Goal: Obtain resource: Download file/media

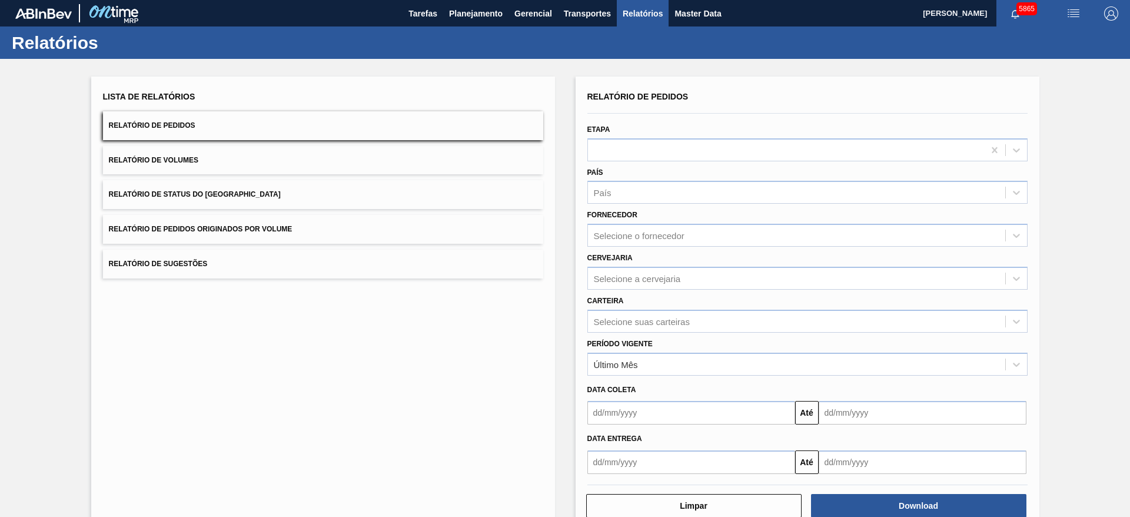
click at [237, 226] on span "Relatório de Pedidos Originados por Volume" at bounding box center [201, 229] width 184 height 8
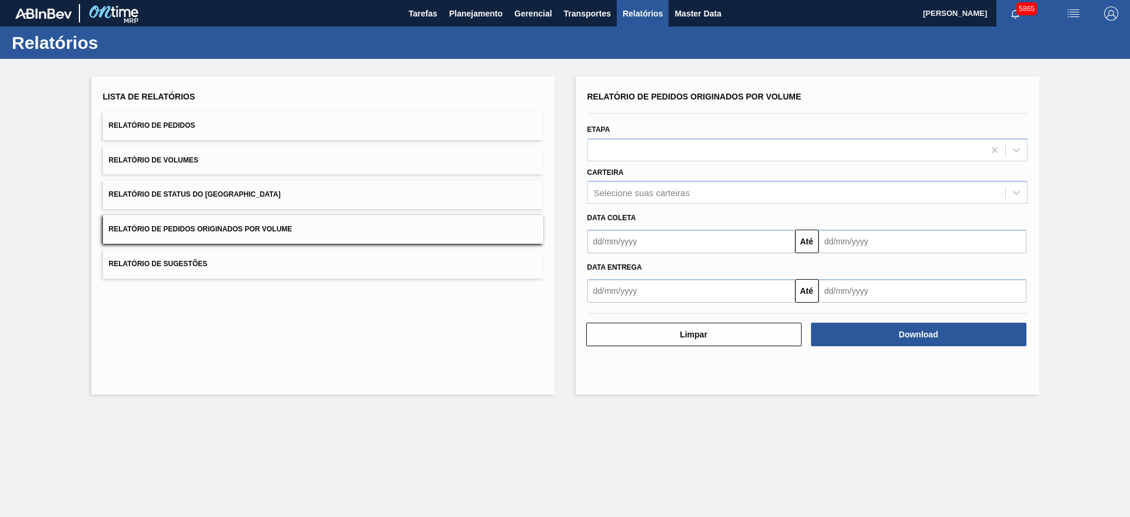
click at [664, 234] on input "text" at bounding box center [691, 242] width 208 height 24
type input "[DATE]"
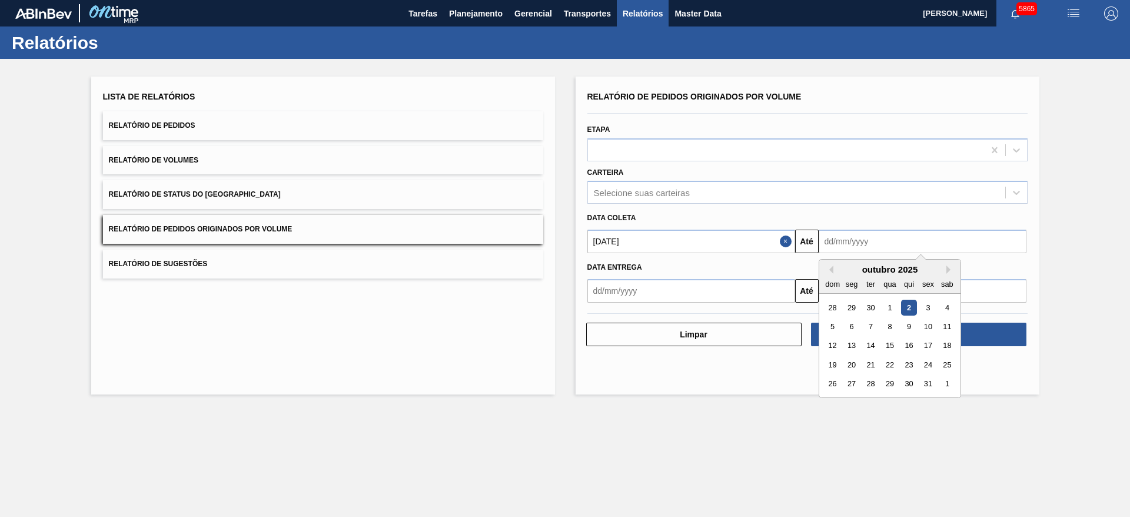
click at [857, 239] on input "text" at bounding box center [923, 242] width 208 height 24
click at [930, 385] on div "31" at bounding box center [928, 384] width 16 height 16
type input "[DATE]"
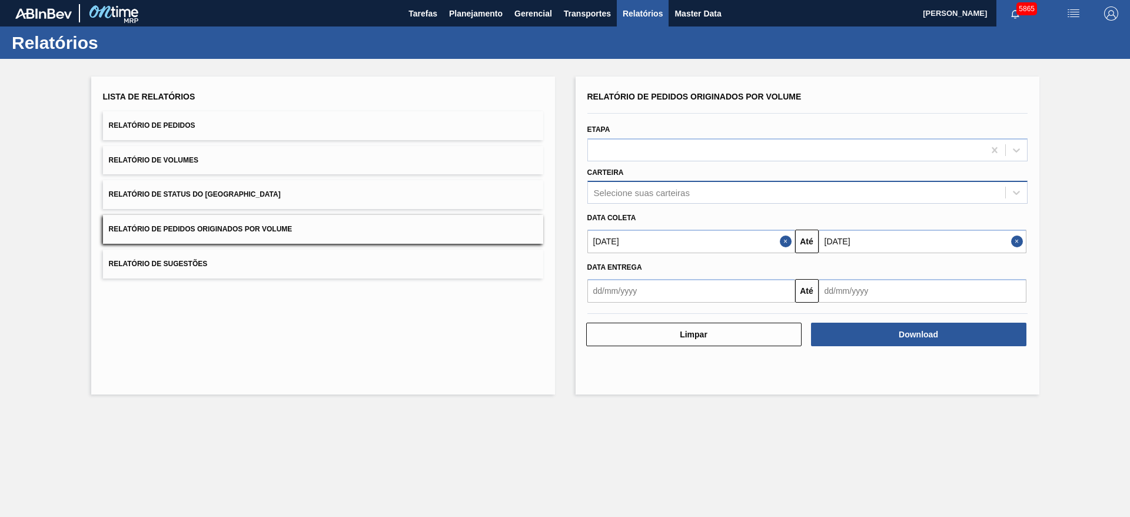
click at [649, 191] on div "Selecione suas carteiras" at bounding box center [642, 193] width 96 height 10
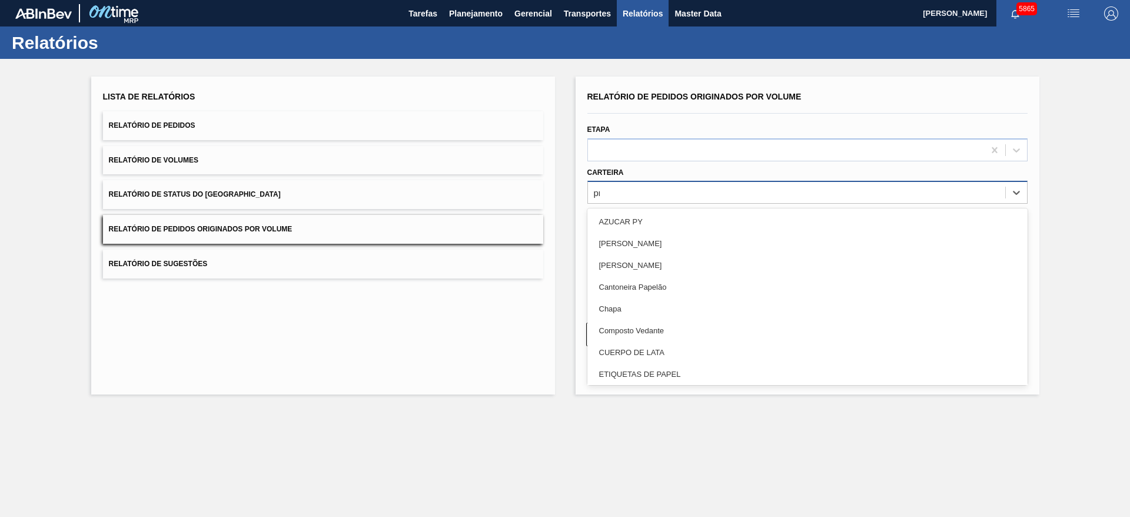
type input "pre"
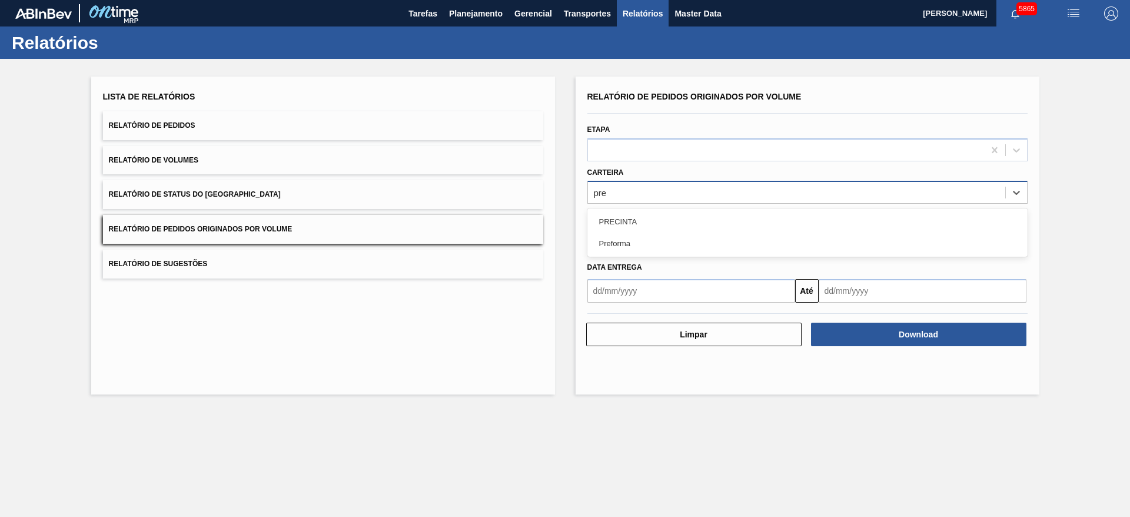
click at [621, 255] on div "PRECINTA Preforma" at bounding box center [807, 232] width 440 height 48
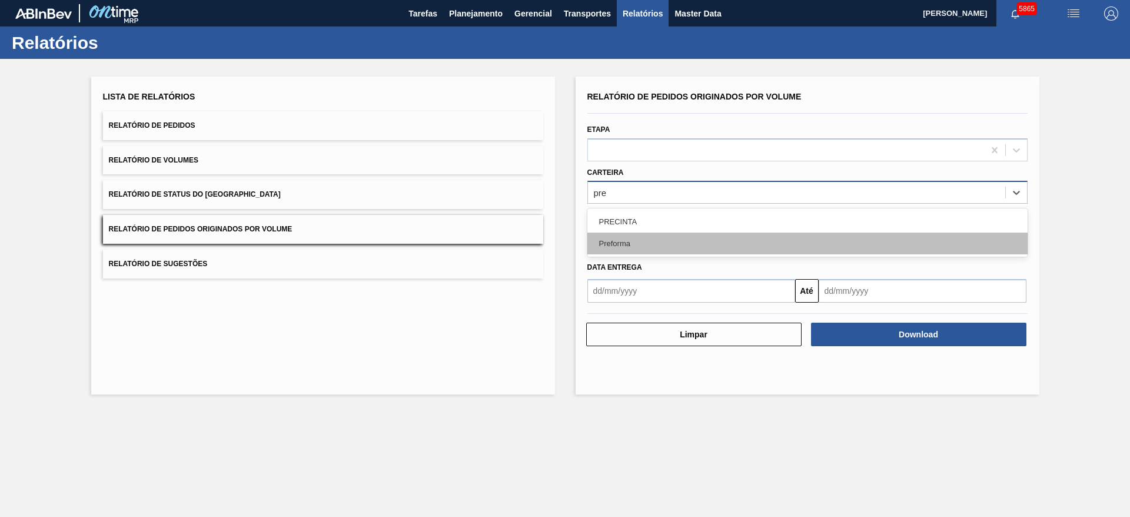
click at [627, 242] on div "Preforma" at bounding box center [807, 243] width 440 height 22
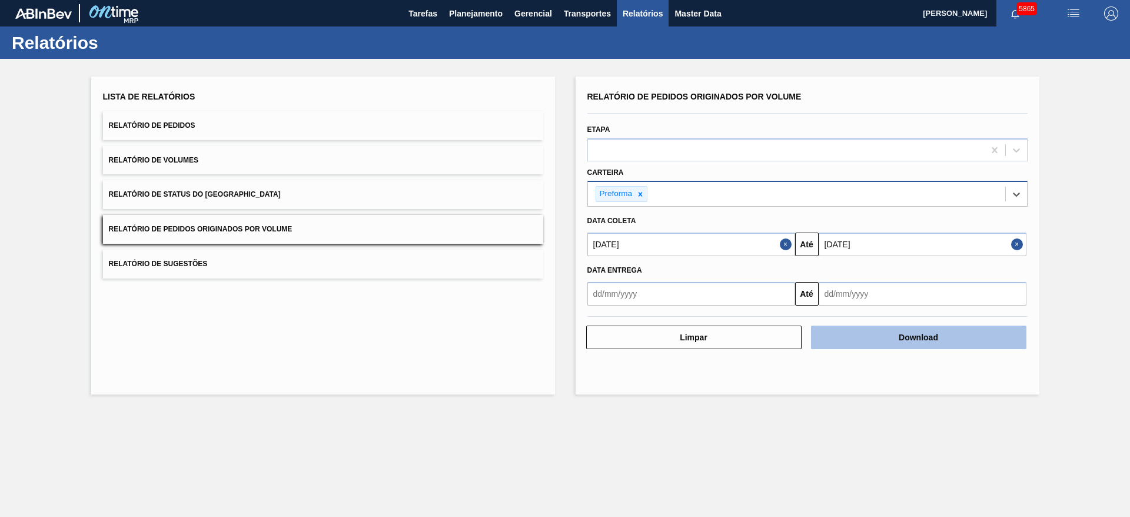
click at [870, 333] on button "Download" at bounding box center [918, 337] width 215 height 24
